Goal: Task Accomplishment & Management: Manage account settings

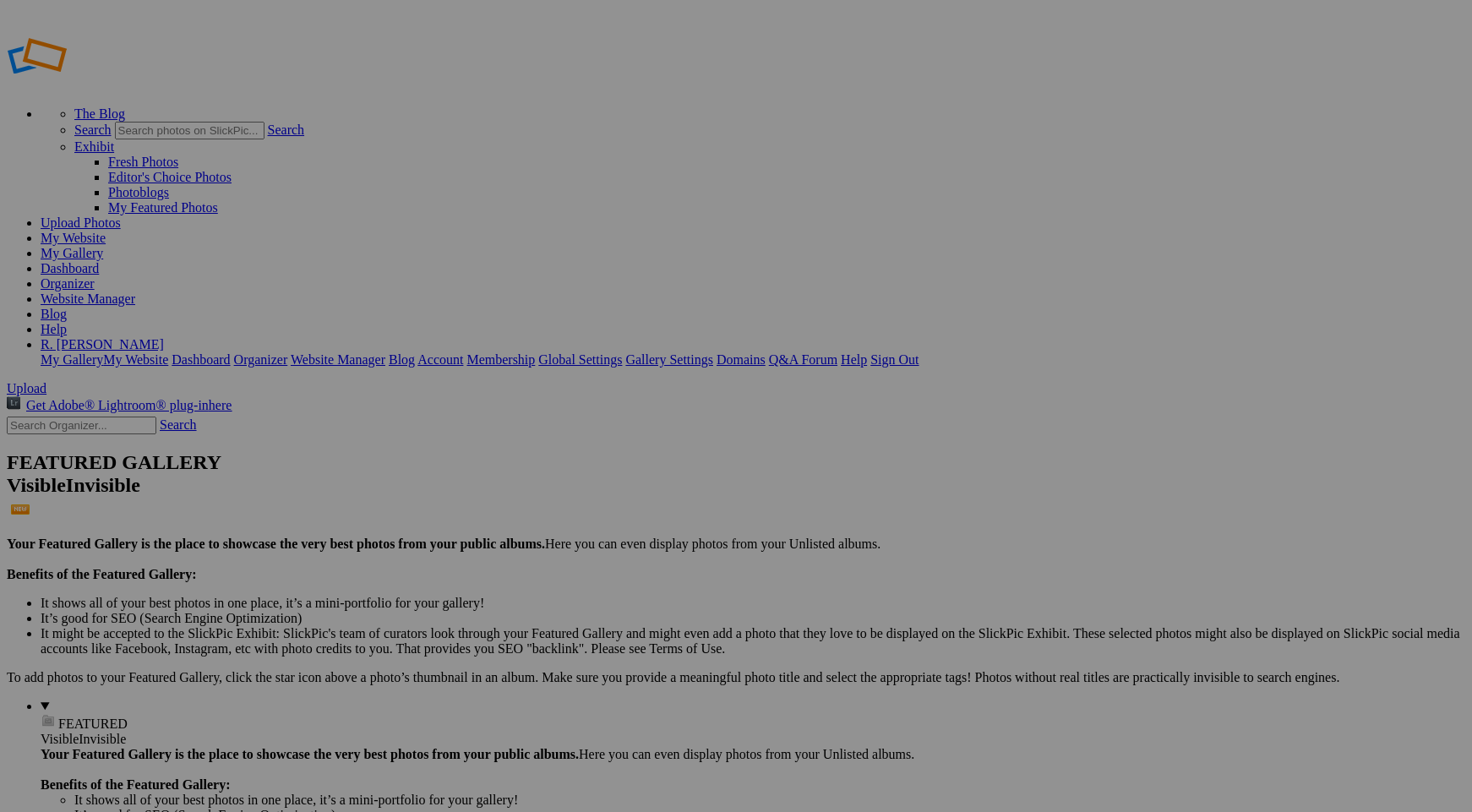
click at [624, 521] on span "Yes" at bounding box center [614, 517] width 19 height 14
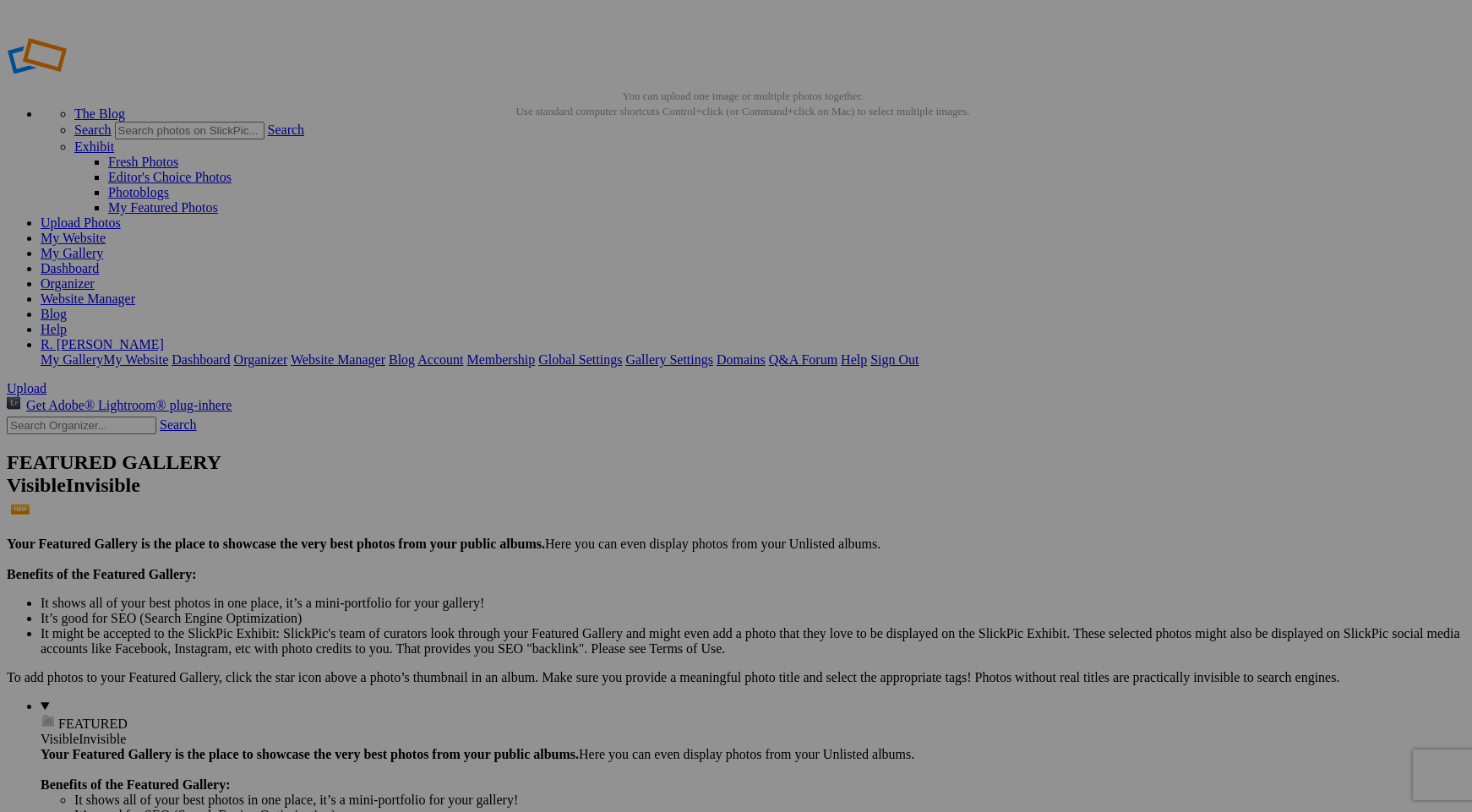
type input "Landscapes"
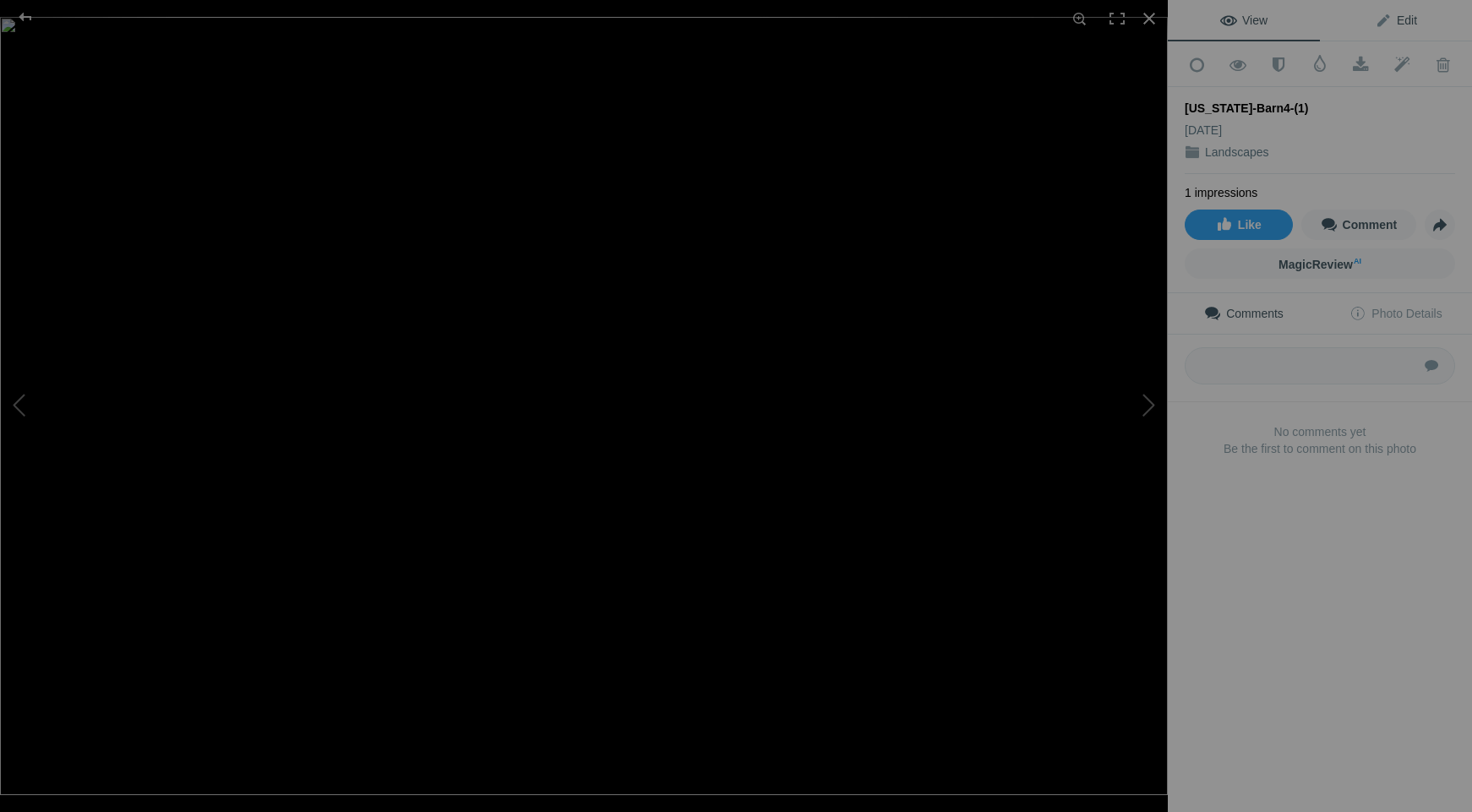
click at [1392, 22] on span "Edit" at bounding box center [1397, 19] width 42 height 13
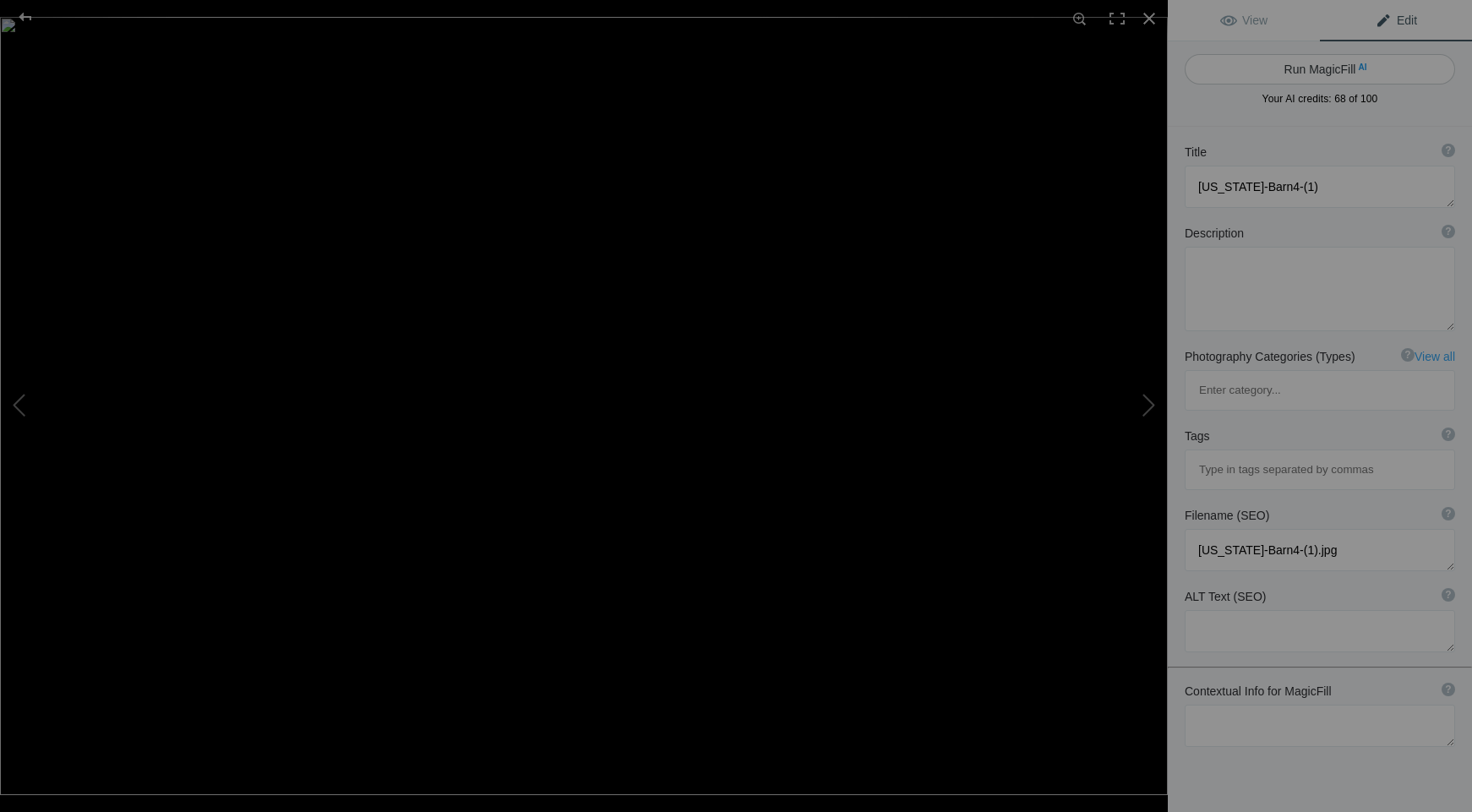
click at [1292, 81] on button "Run MagicFill AI" at bounding box center [1321, 69] width 271 height 30
type textarea "Scenic Colorado Barn Surrounded by Autumn Foliage and Horses"
type textarea "This stunning photograph captures a picturesque scene in Colorado, showcasing a…"
type textarea "colorado-barn-autumn-horses.jpg"
type textarea "A rustic barn in Colorado surrounded by colorful autumn trees and two horses gr…"
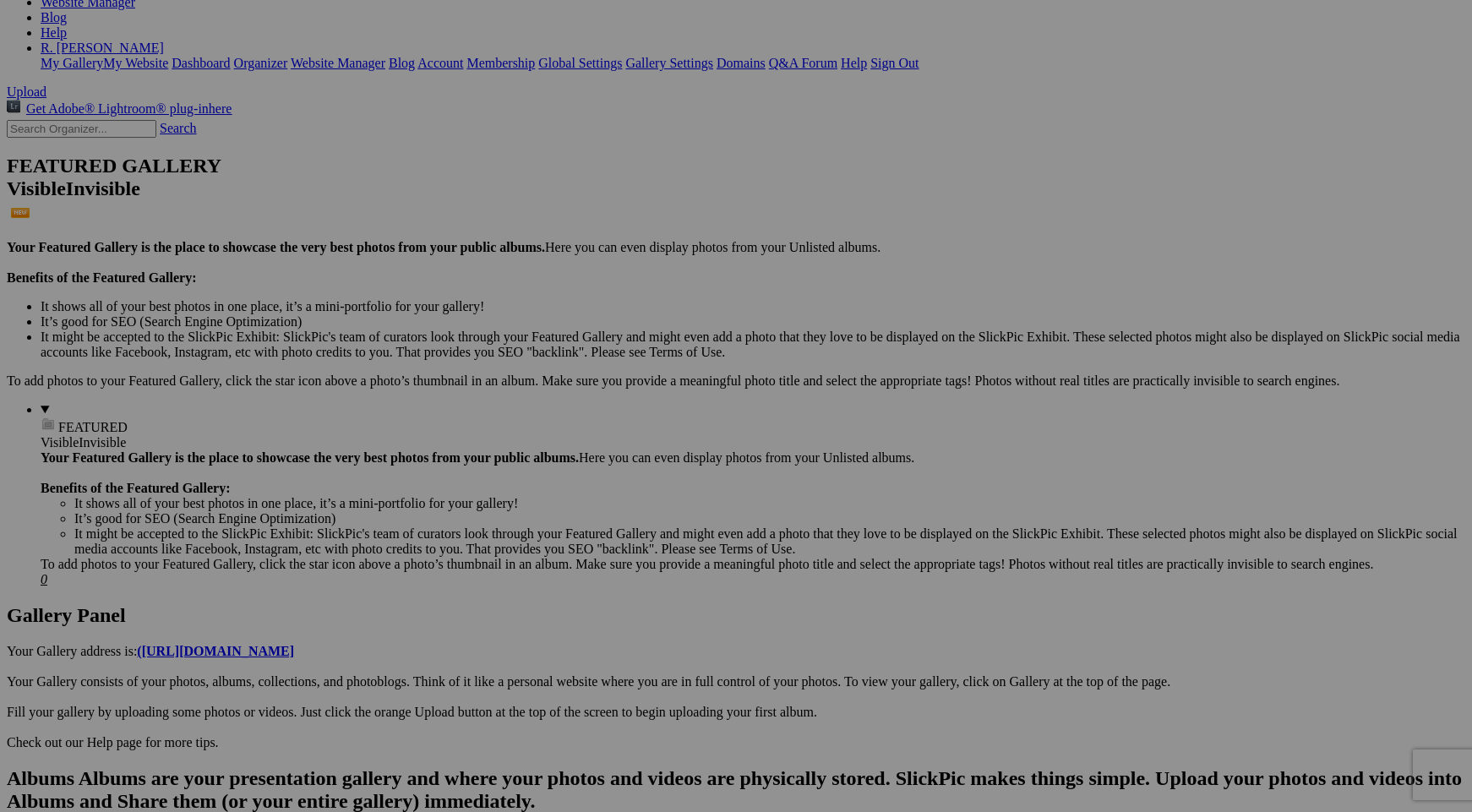
scroll to position [303, 0]
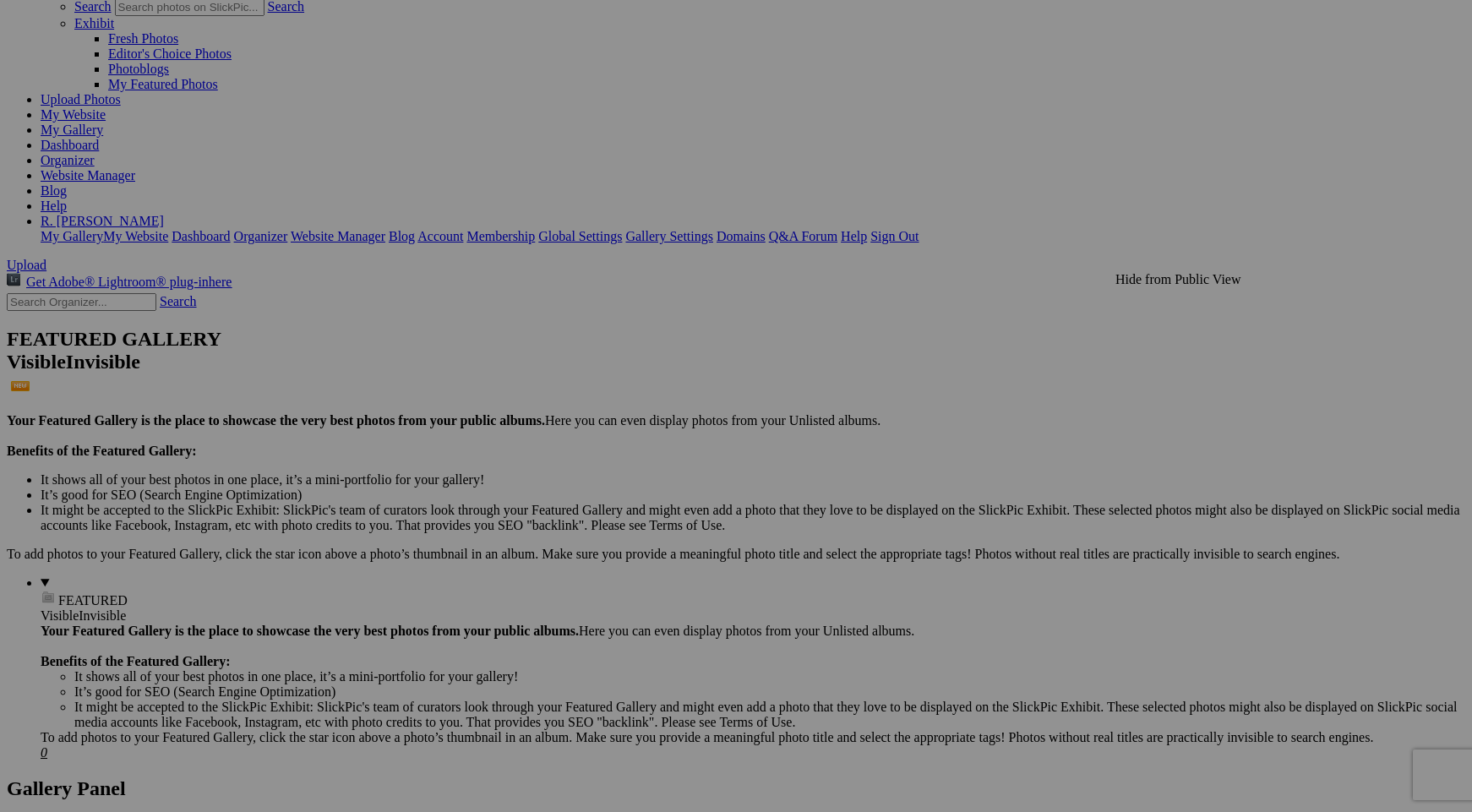
scroll to position [0, 0]
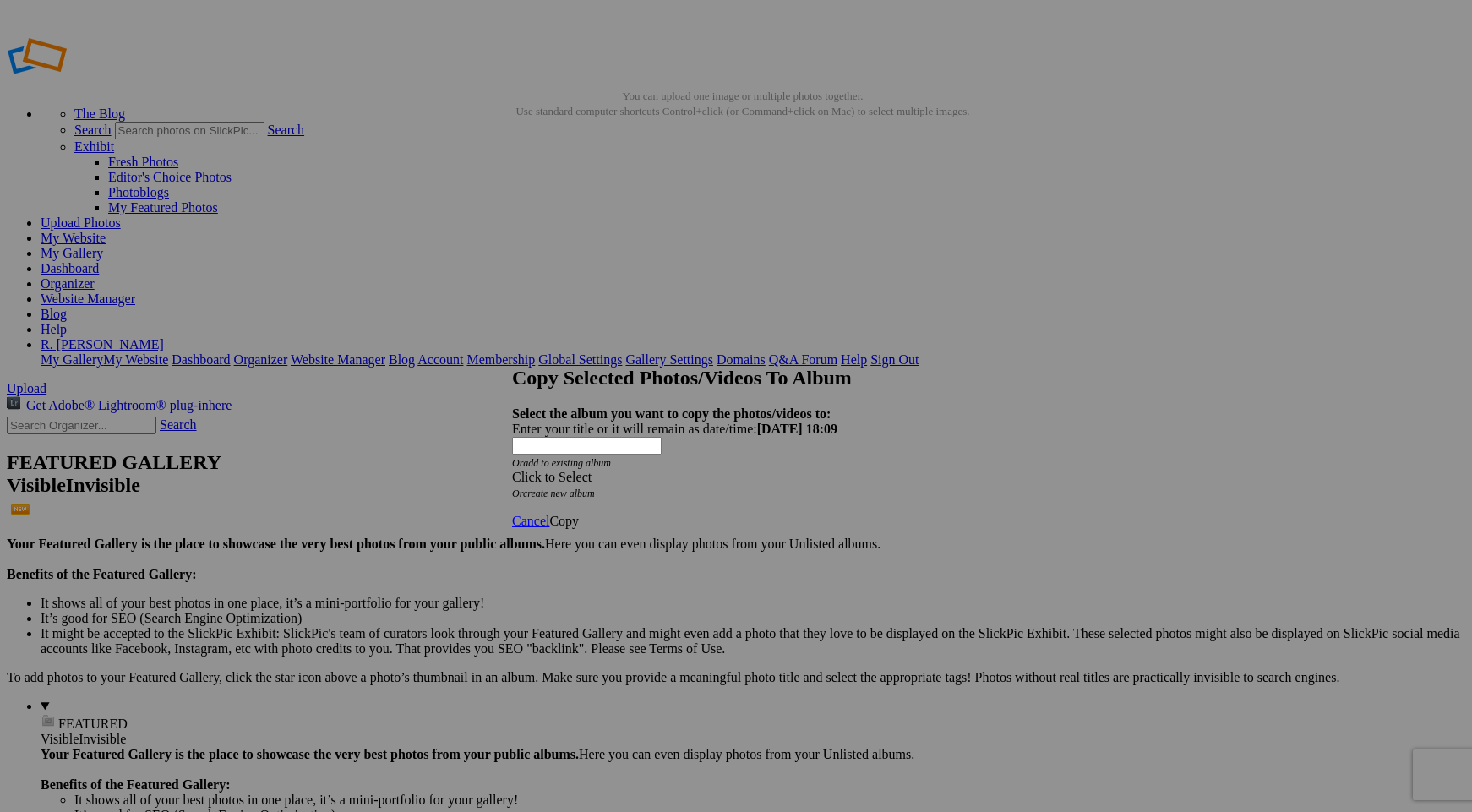
click at [731, 470] on div "Click to Select" at bounding box center [736, 477] width 448 height 15
click at [629, 509] on link "Wildlife" at bounding box center [606, 502] width 45 height 14
click at [579, 514] on span "Copy" at bounding box center [564, 521] width 29 height 14
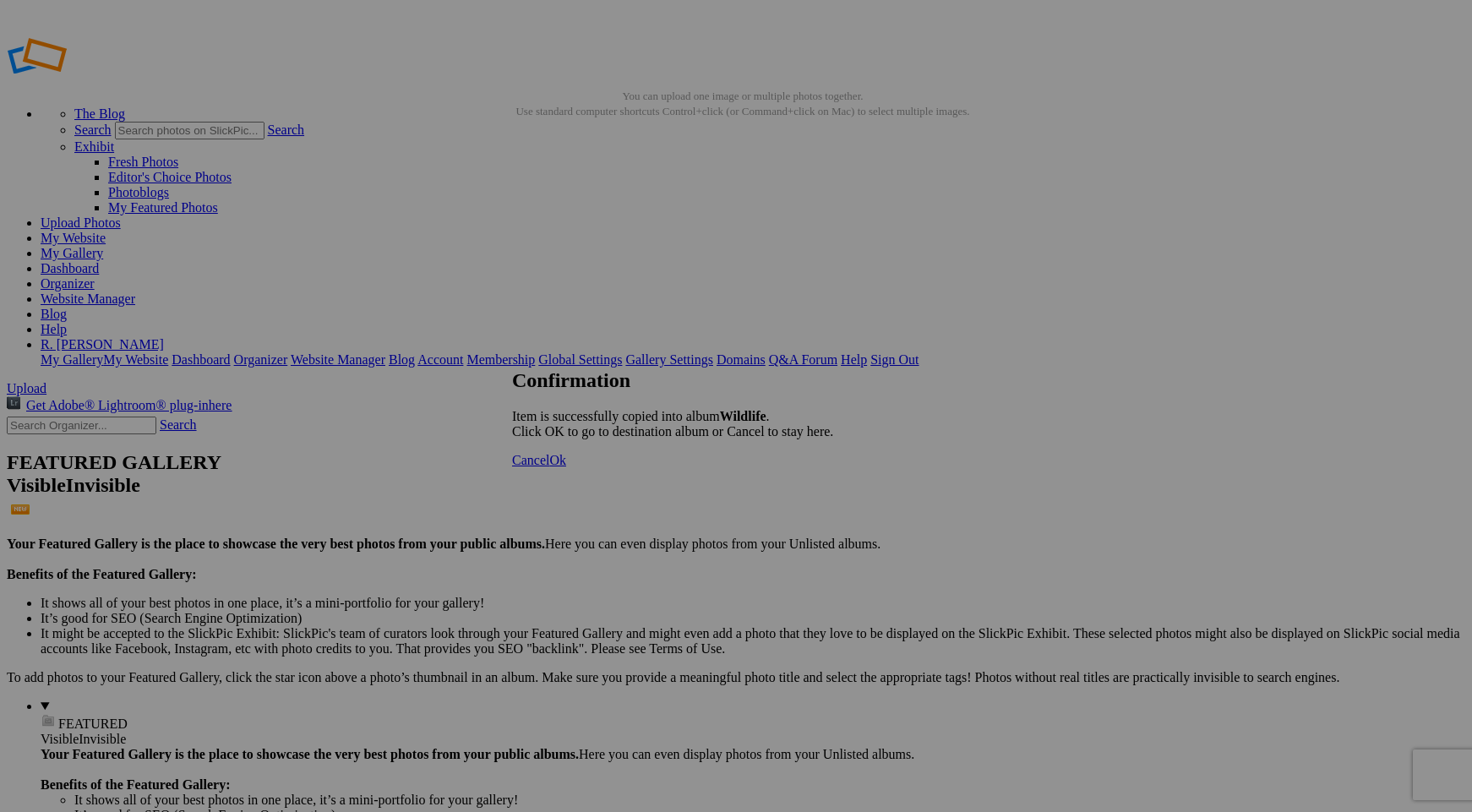
click at [566, 467] on span "Ok" at bounding box center [557, 460] width 17 height 14
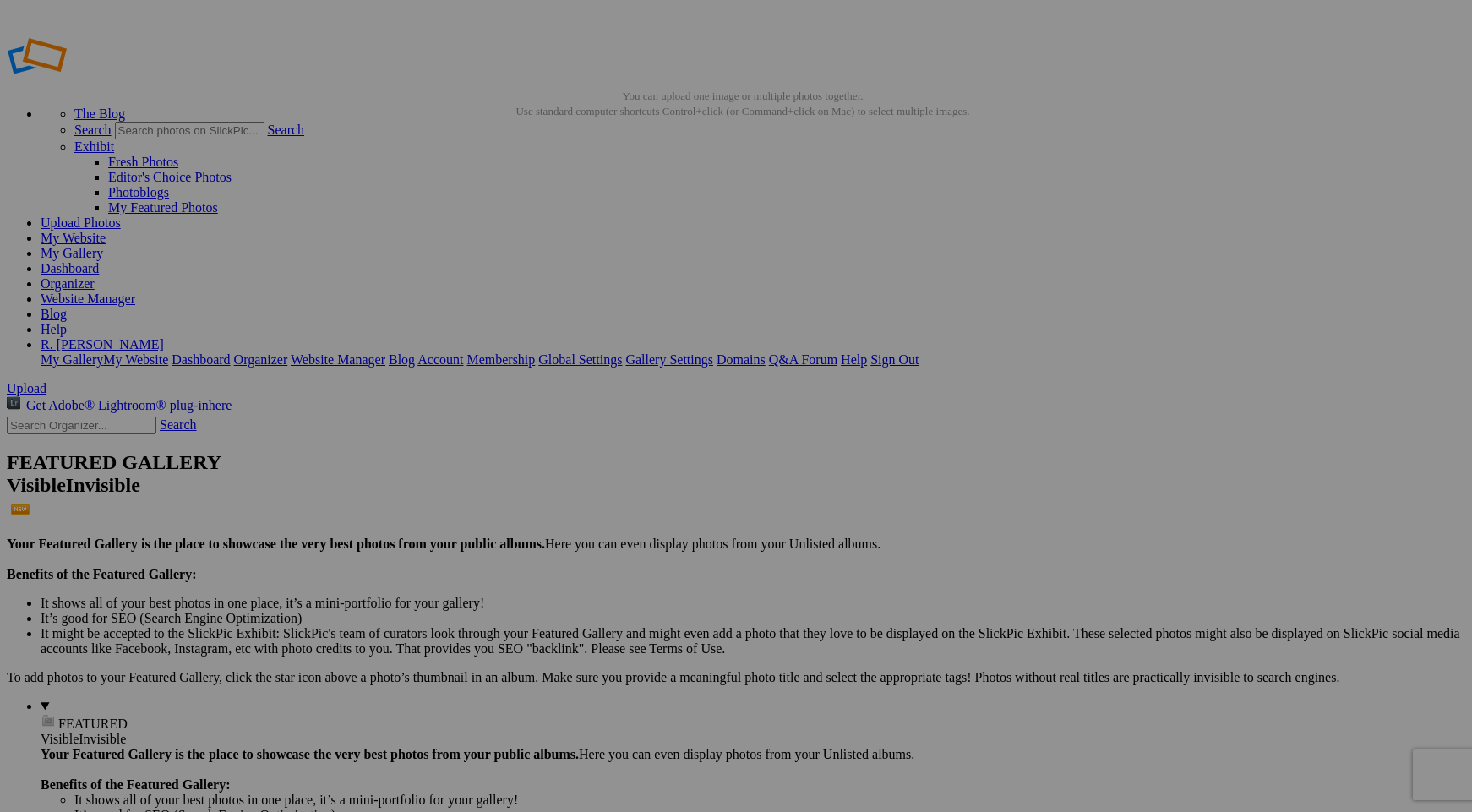
click at [105, 231] on link "My Website" at bounding box center [73, 238] width 65 height 14
